Goal: Task Accomplishment & Management: Manage account settings

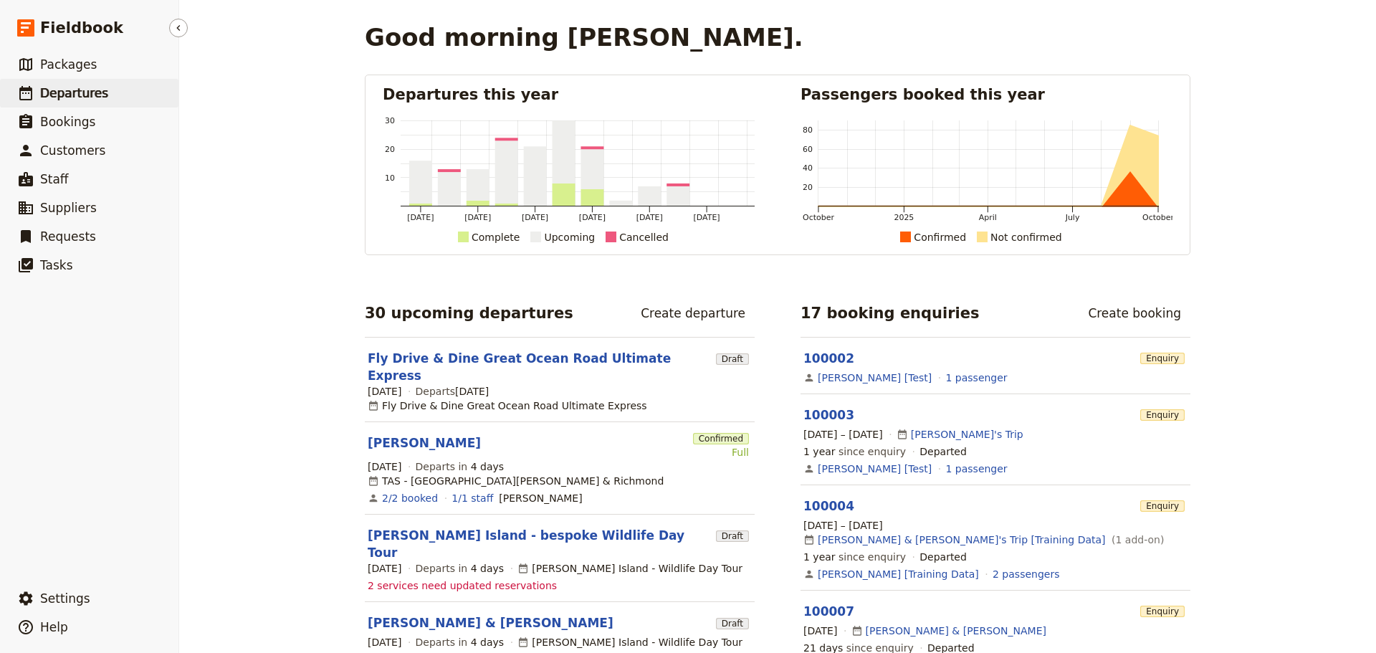
click at [58, 89] on span "Departures" at bounding box center [74, 93] width 68 height 14
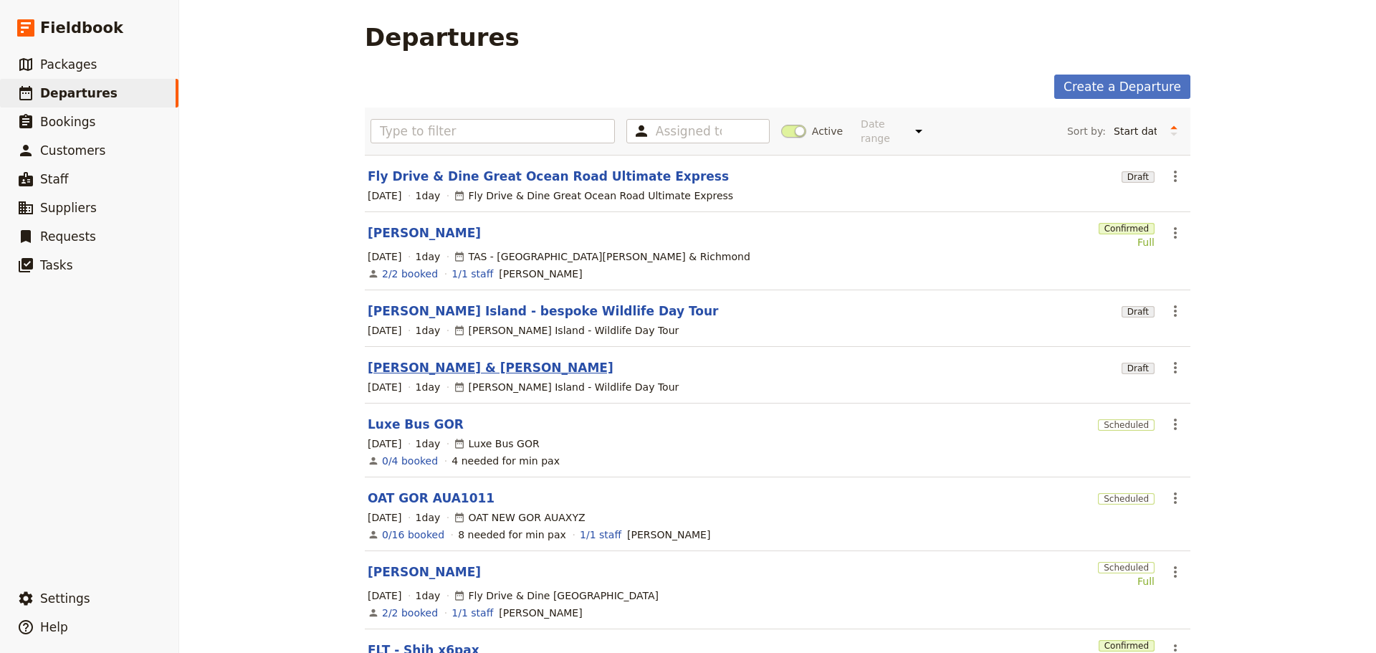
click at [373, 363] on link "[PERSON_NAME] & [PERSON_NAME]" at bounding box center [491, 367] width 246 height 17
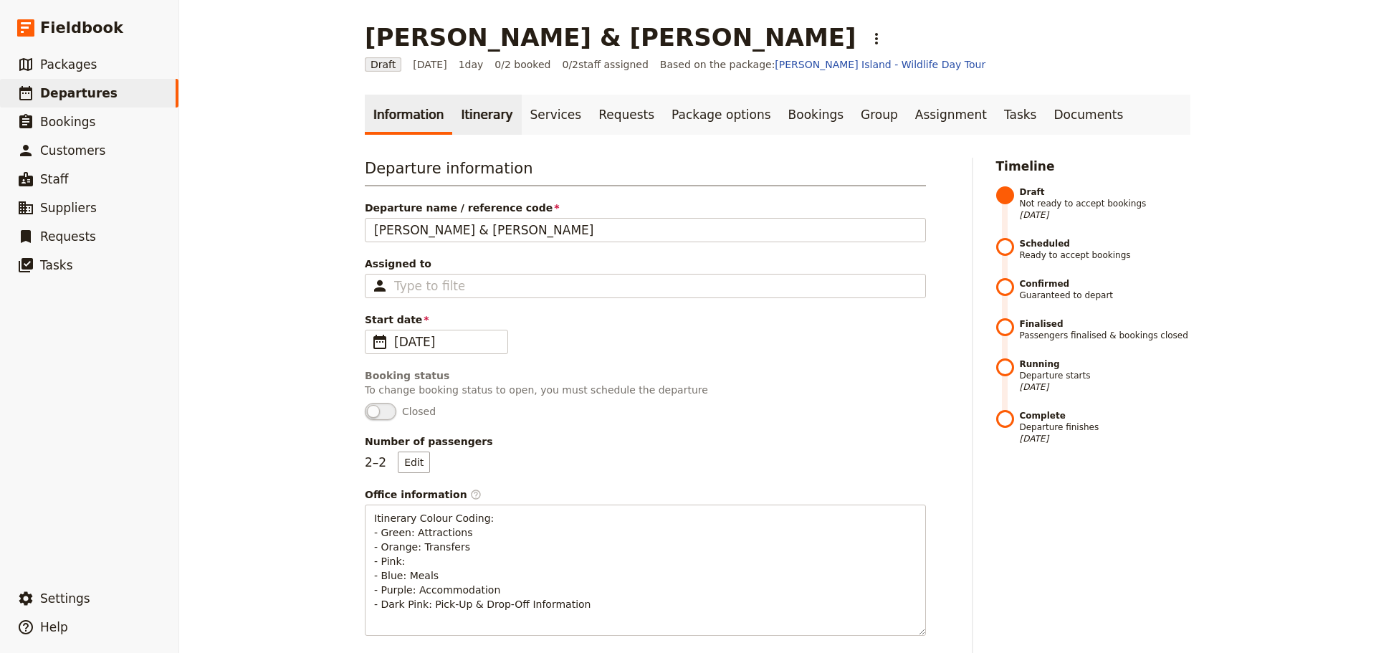
click at [470, 125] on link "Itinerary" at bounding box center [486, 115] width 69 height 40
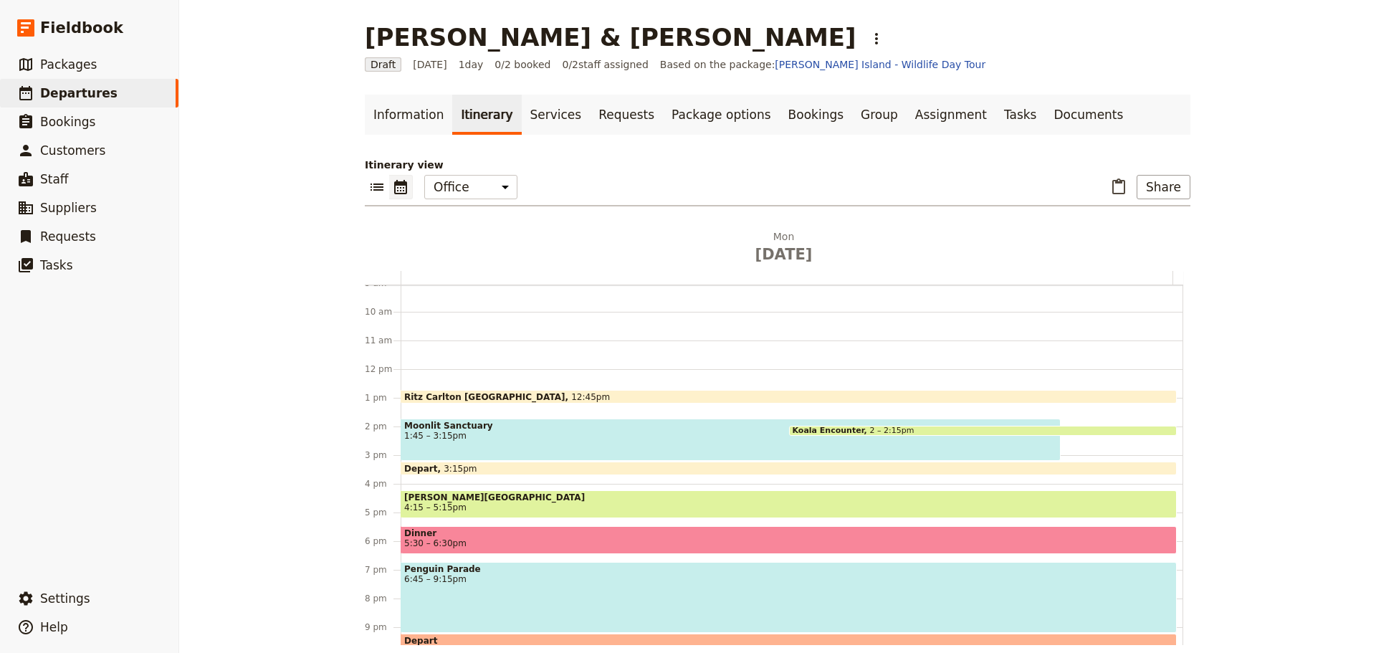
scroll to position [328, 0]
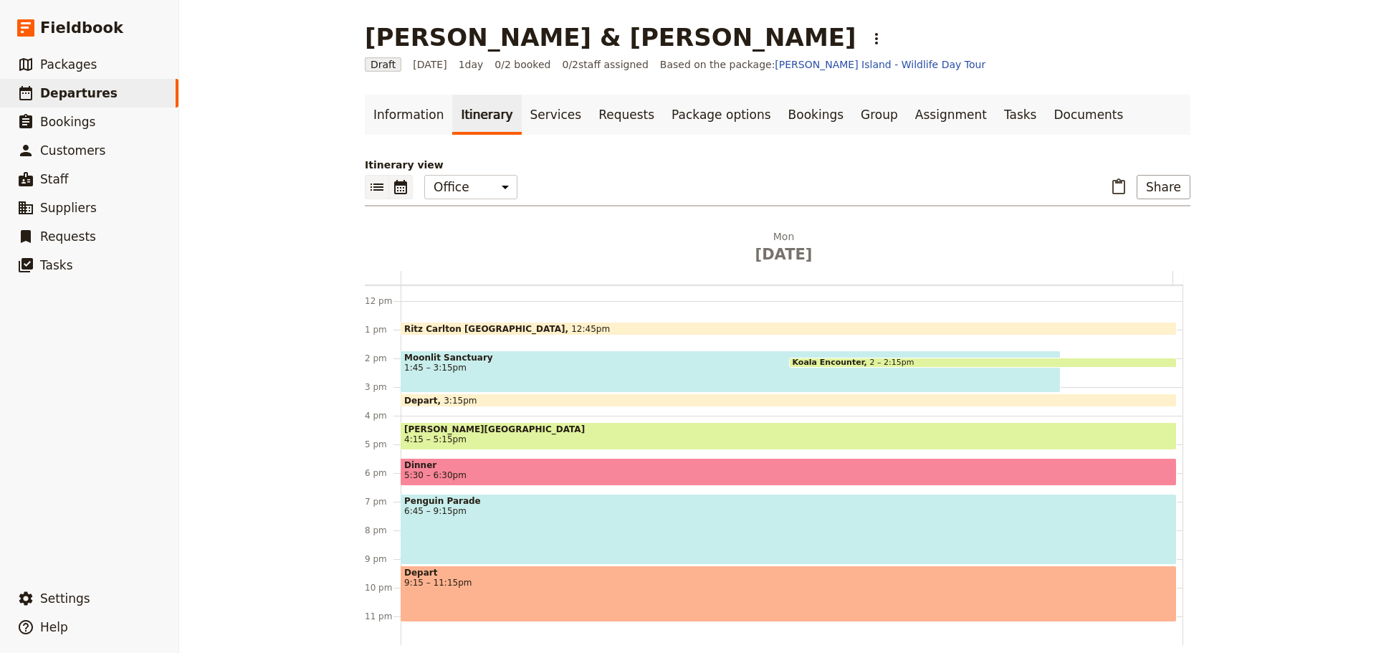
click at [370, 181] on icon "List view" at bounding box center [376, 186] width 17 height 17
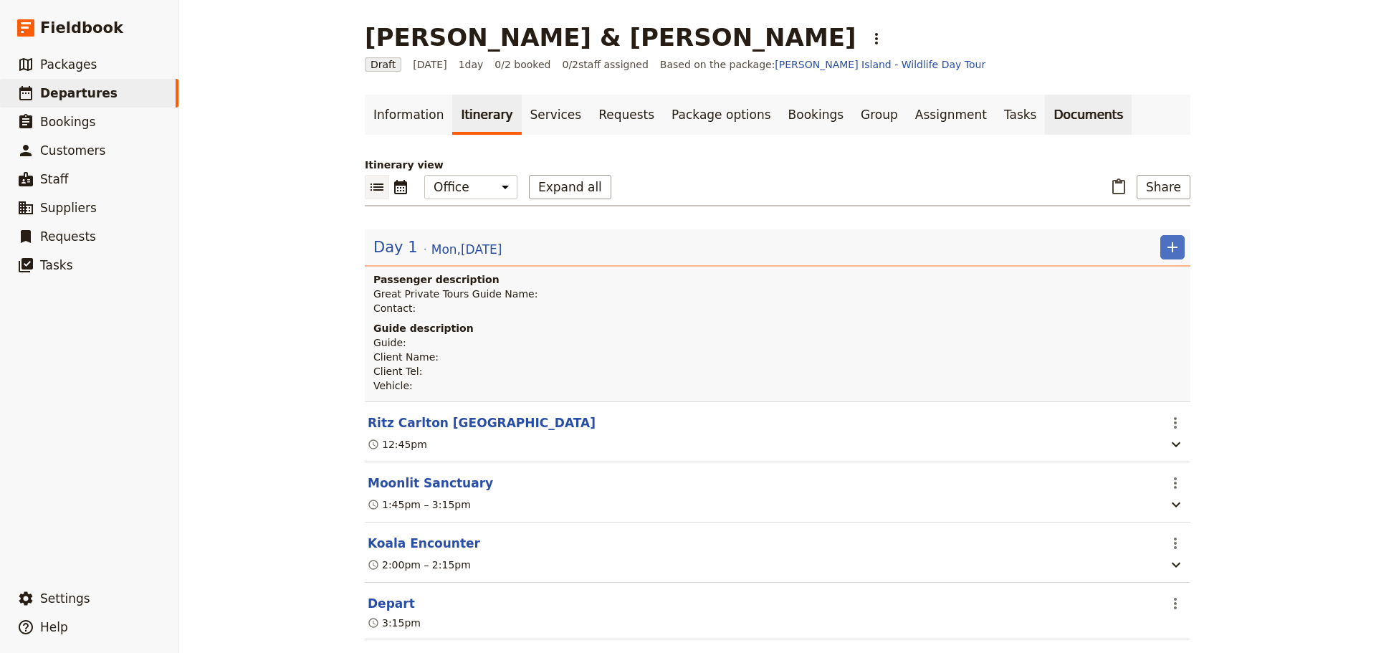
click at [1045, 123] on link "Documents" at bounding box center [1088, 115] width 87 height 40
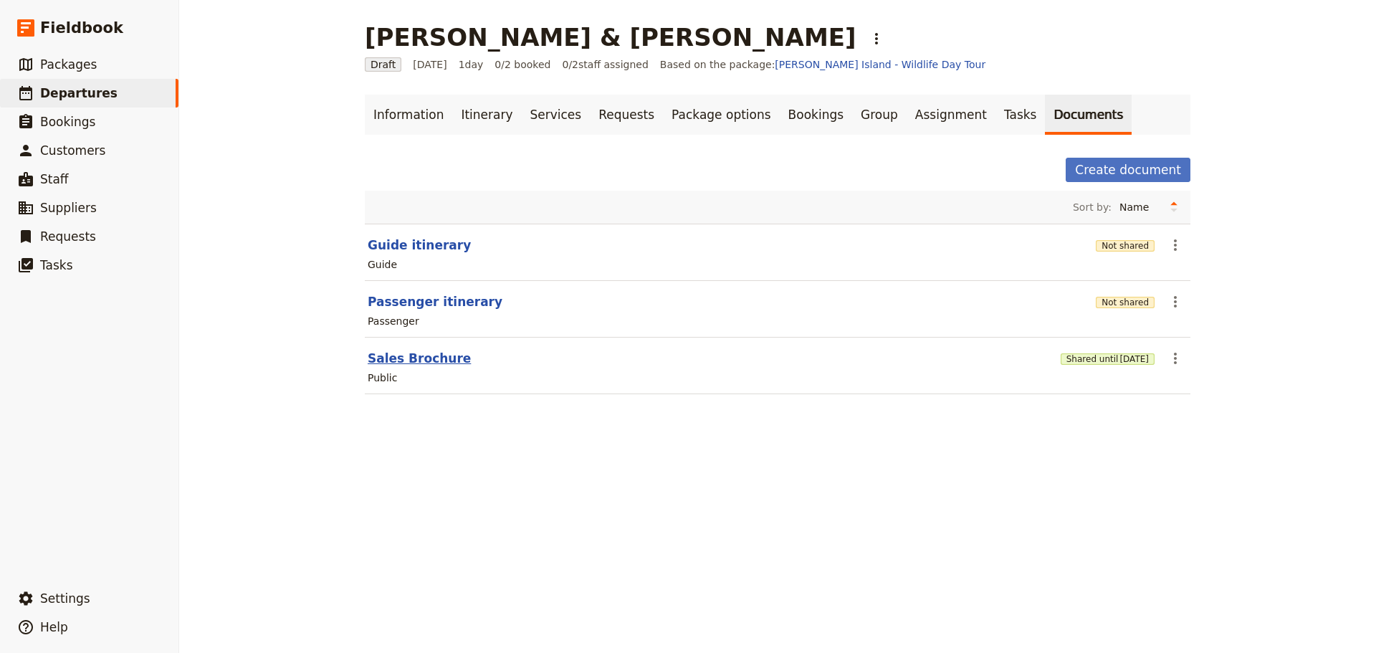
click at [389, 358] on button "Sales Brochure" at bounding box center [419, 358] width 103 height 17
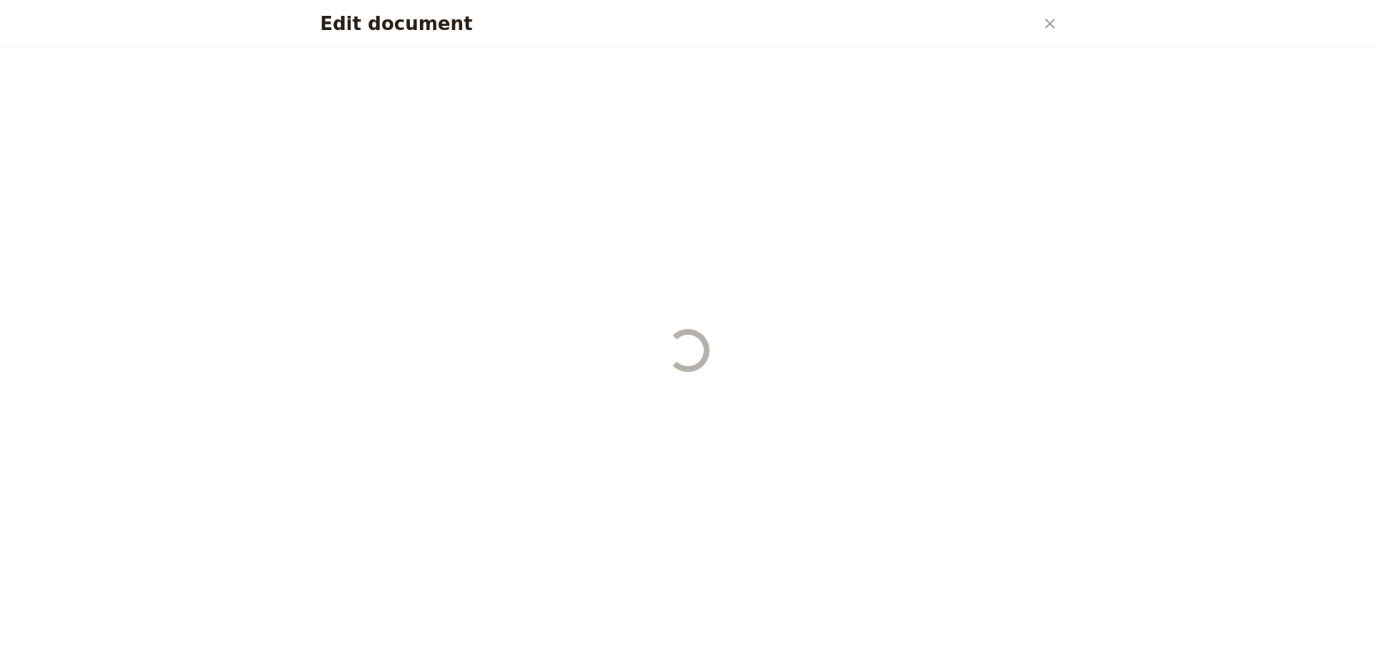
select select "DEFAULT"
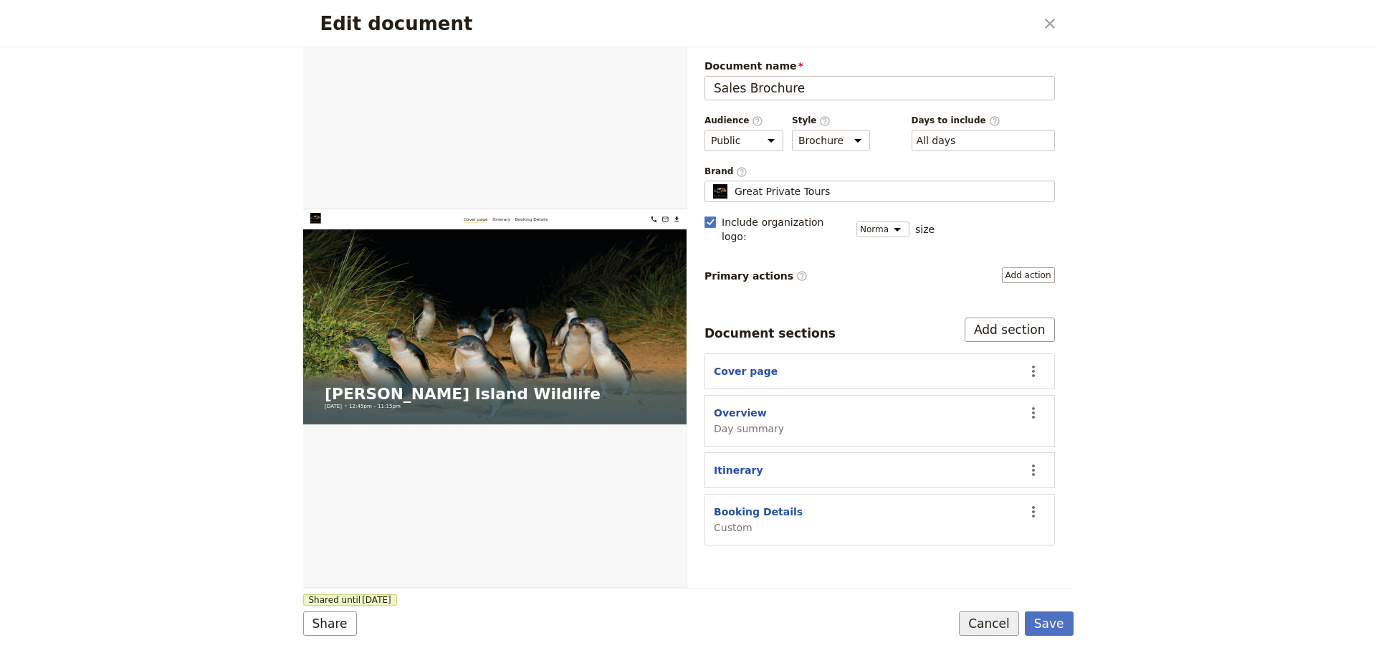
drag, startPoint x: 995, startPoint y: 626, endPoint x: 1047, endPoint y: 492, distance: 144.5
click at [995, 625] on button "Cancel" at bounding box center [989, 623] width 60 height 24
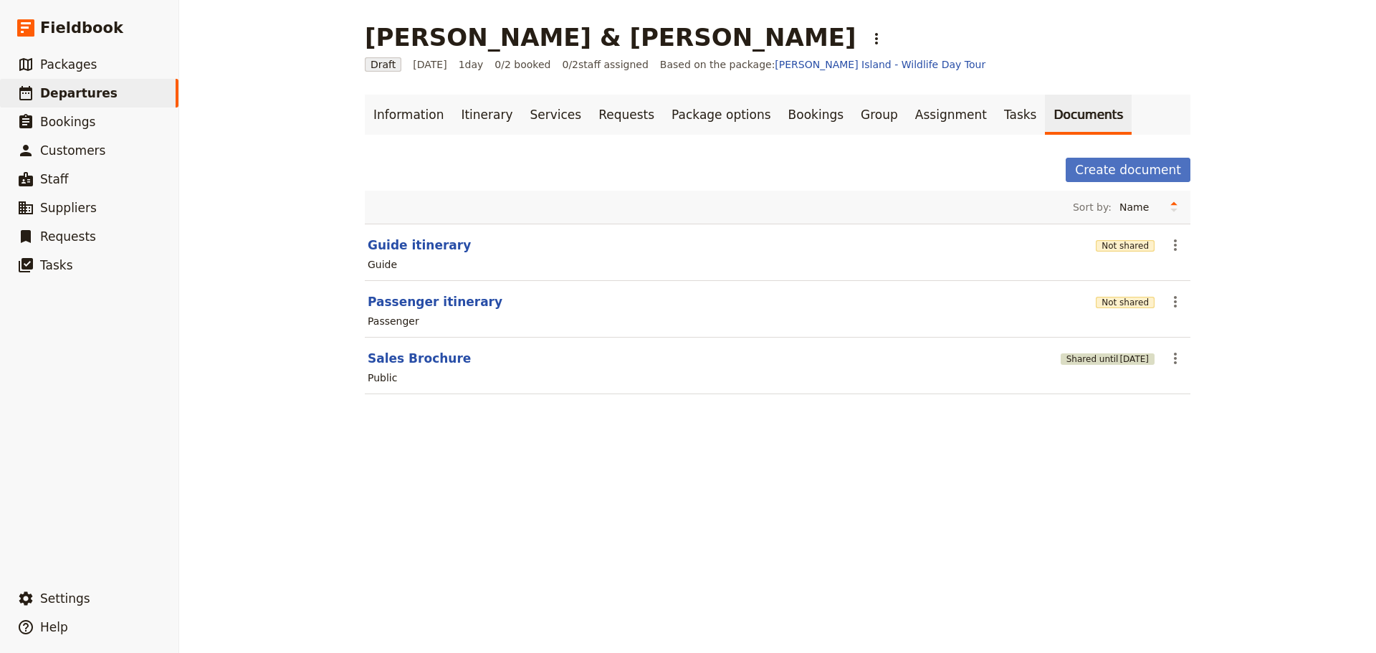
click at [1094, 355] on button "Shared until [DATE]" at bounding box center [1108, 358] width 94 height 11
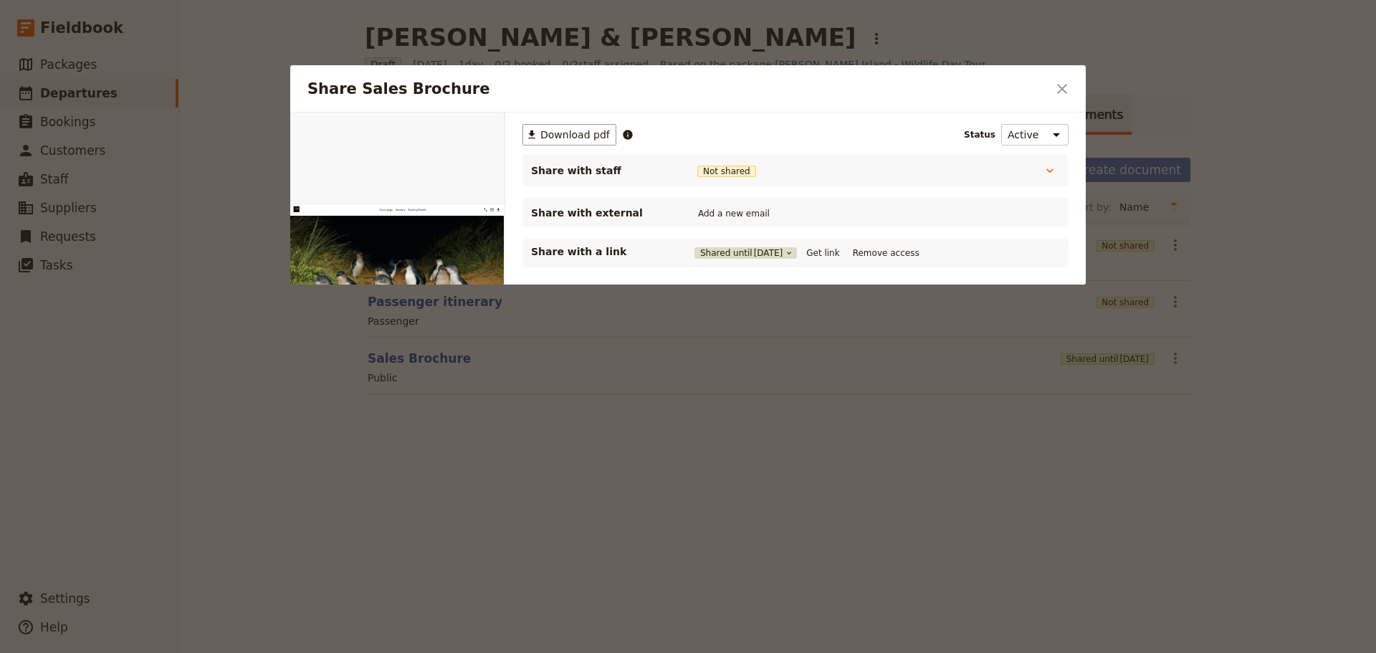
click at [774, 253] on span "[DATE]" at bounding box center [768, 252] width 29 height 11
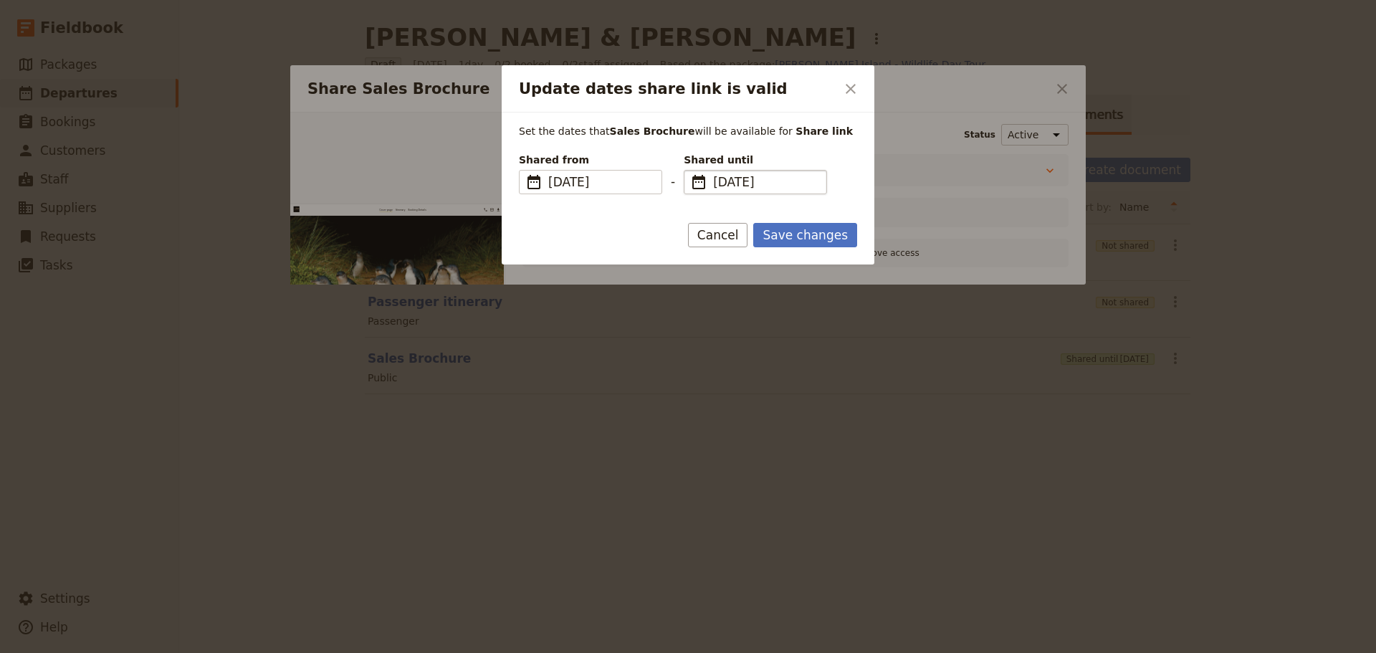
click at [698, 185] on span "​" at bounding box center [698, 181] width 17 height 17
click at [690, 171] on input "[DATE]" at bounding box center [689, 170] width 1 height 1
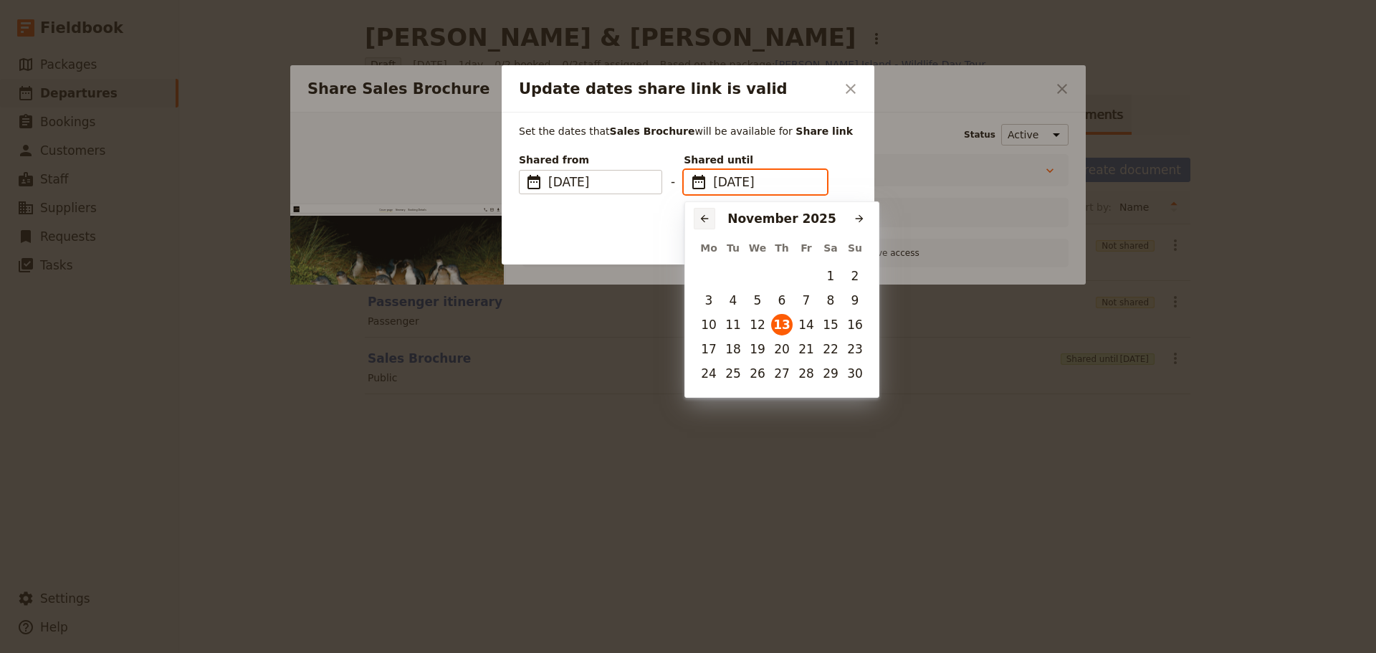
click at [700, 216] on icon "Previous month" at bounding box center [704, 218] width 11 height 11
click at [758, 303] on button "8" at bounding box center [758, 301] width 22 height 22
type input "[DATE]"
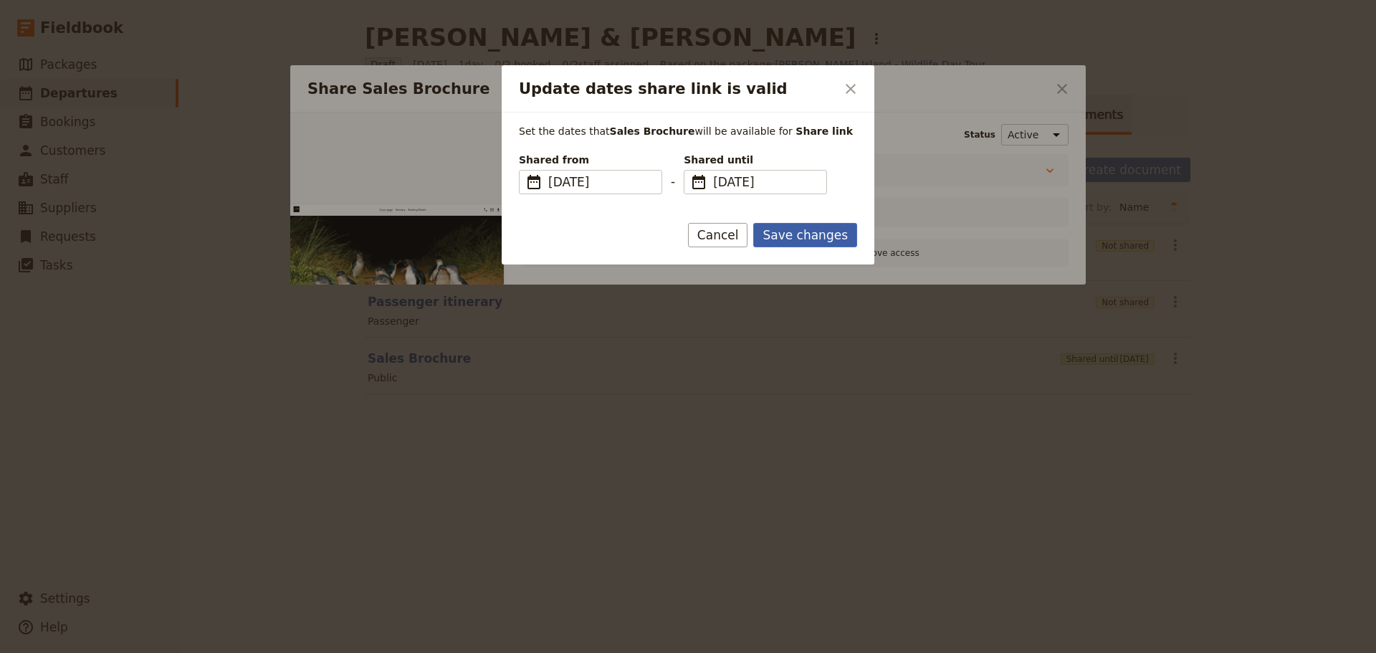
click at [811, 240] on button "Save changes" at bounding box center [805, 235] width 104 height 24
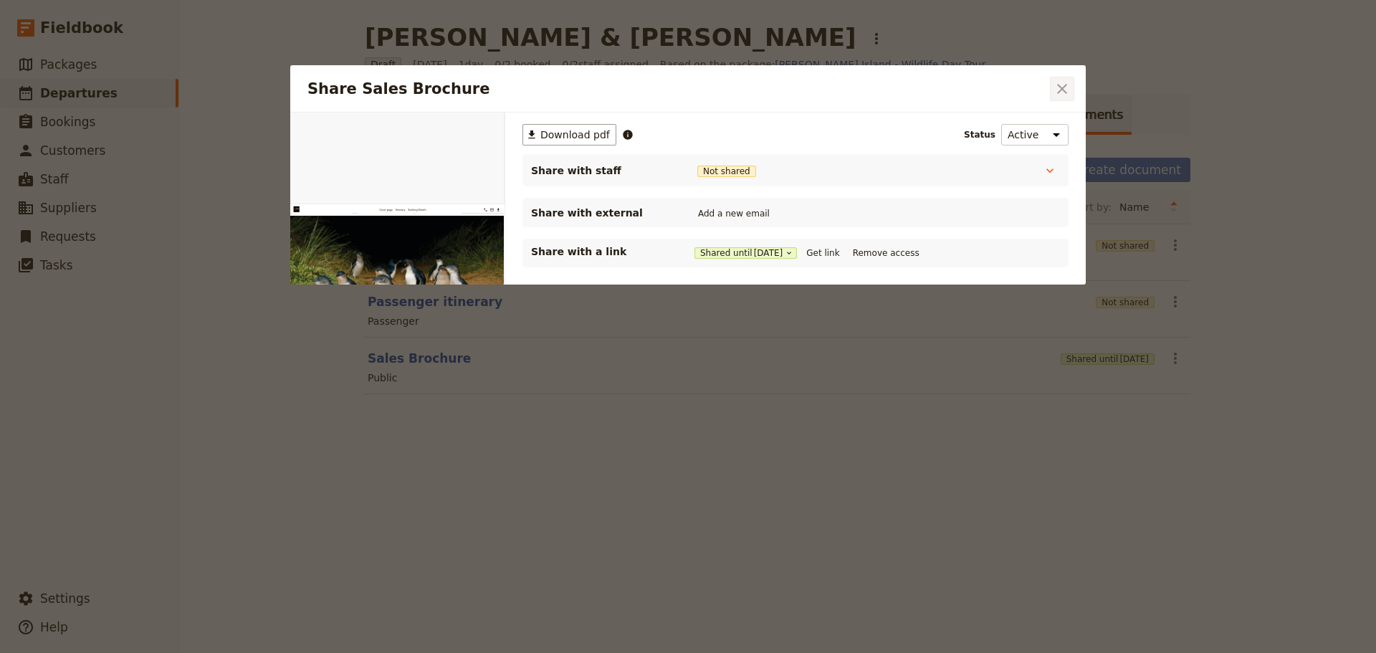
click at [1052, 85] on button "​" at bounding box center [1062, 89] width 24 height 24
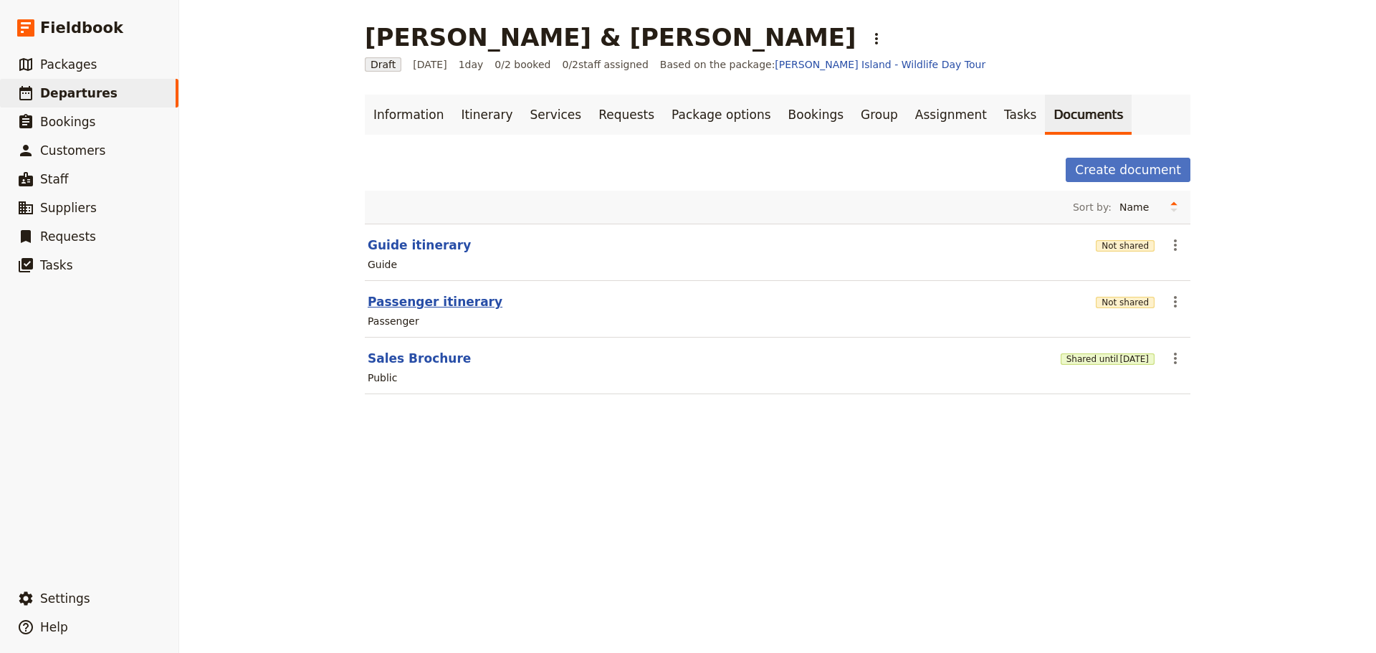
click at [376, 306] on button "Passenger itinerary" at bounding box center [435, 301] width 135 height 17
select select "PASSENGER"
select select "DEFAULT"
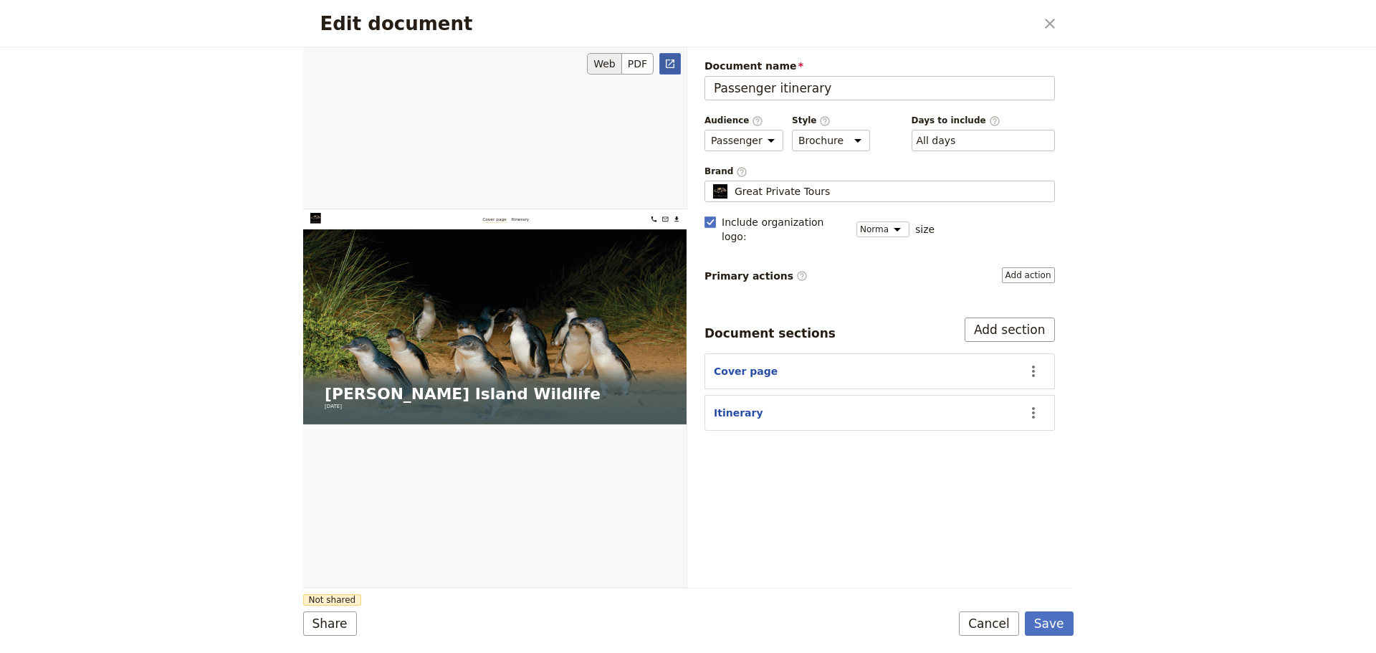
click at [664, 63] on link "​" at bounding box center [670, 64] width 22 height 22
click at [1059, 631] on button "Save" at bounding box center [1049, 623] width 49 height 24
